Goal: Task Accomplishment & Management: Use online tool/utility

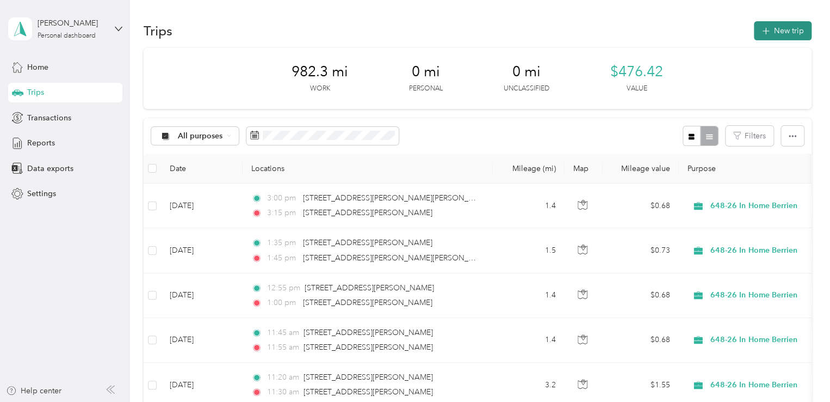
click at [791, 31] on button "New trip" at bounding box center [783, 30] width 58 height 19
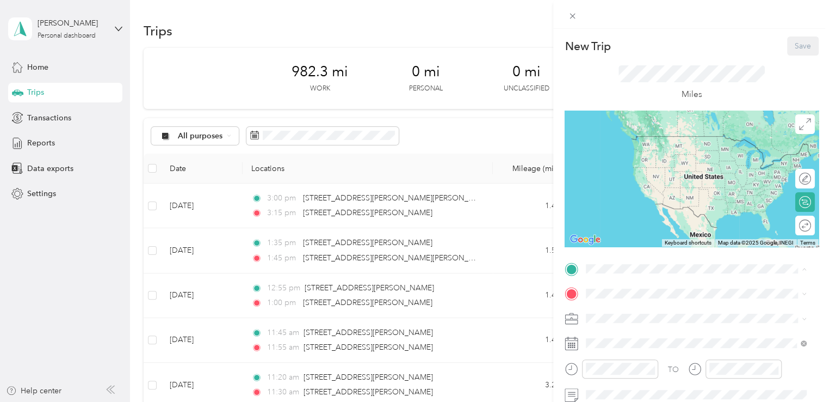
click at [622, 146] on div "Home [STREET_ADDRESS][PERSON_NAME][PERSON_NAME]" at bounding box center [702, 146] width 190 height 23
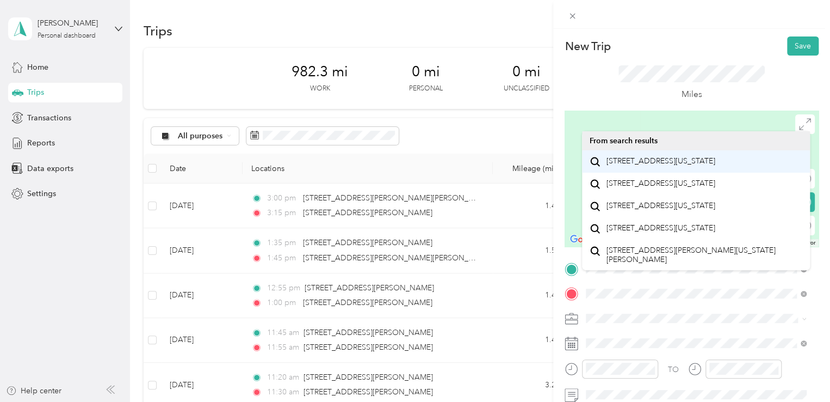
click at [636, 166] on span "[STREET_ADDRESS][US_STATE]" at bounding box center [661, 161] width 109 height 10
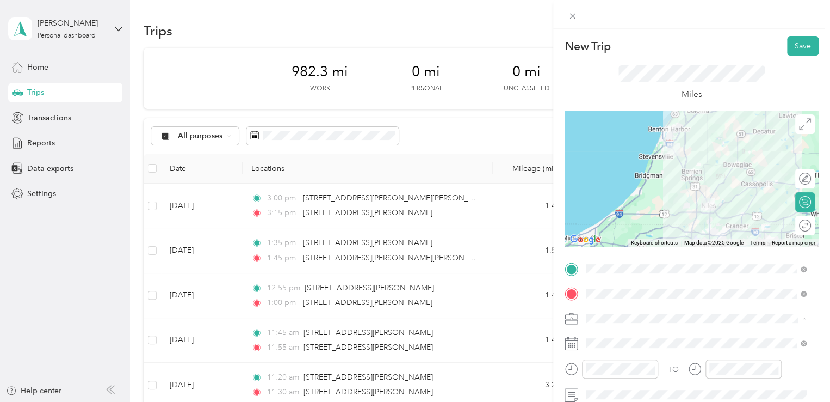
click at [629, 276] on span "[DEMOGRAPHIC_DATA] Charities - [GEOGRAPHIC_DATA][US_STATE]" at bounding box center [690, 285] width 201 height 21
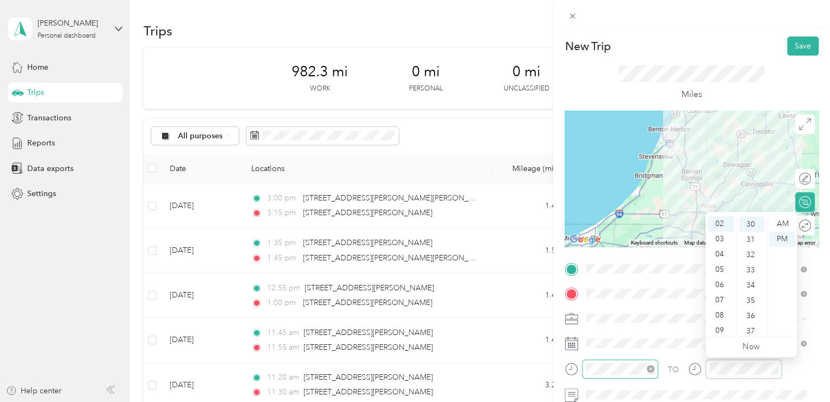
scroll to position [457, 0]
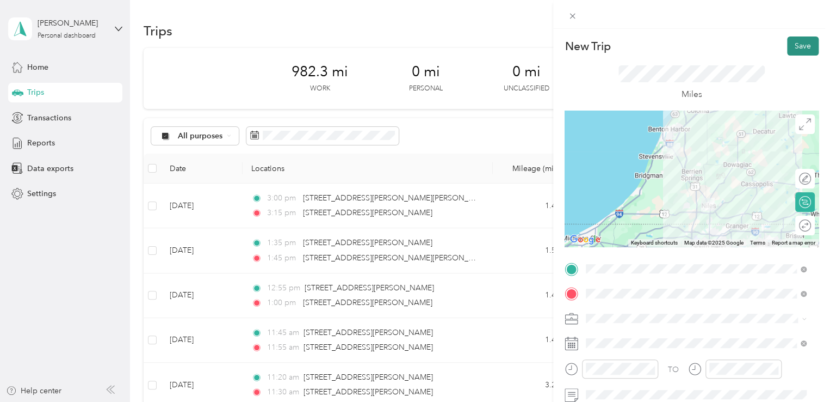
click at [789, 46] on button "Save" at bounding box center [803, 45] width 32 height 19
